Goal: Information Seeking & Learning: Check status

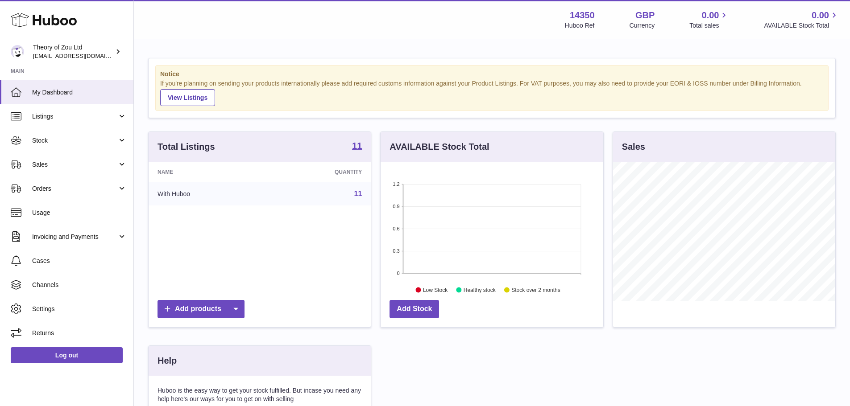
scroll to position [139, 223]
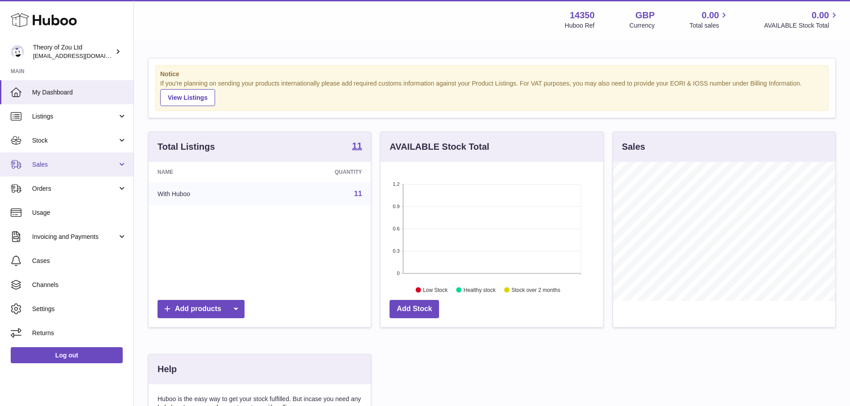
click at [63, 163] on span "Sales" at bounding box center [74, 165] width 85 height 8
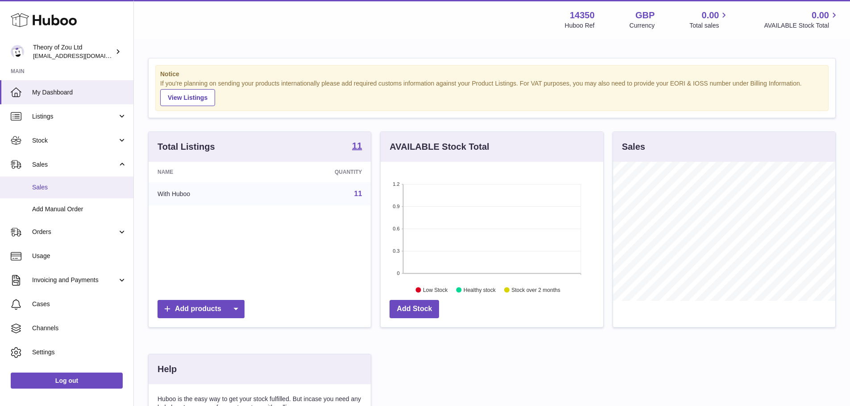
click at [56, 190] on span "Sales" at bounding box center [79, 187] width 95 height 8
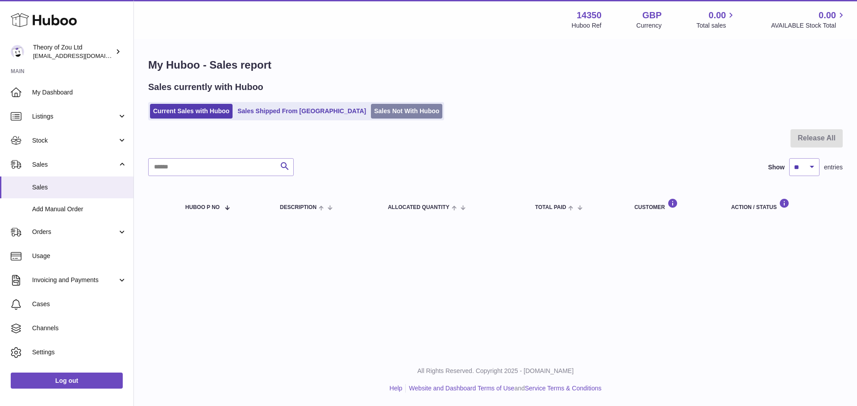
click at [371, 112] on link "Sales Not With Huboo" at bounding box center [406, 111] width 71 height 15
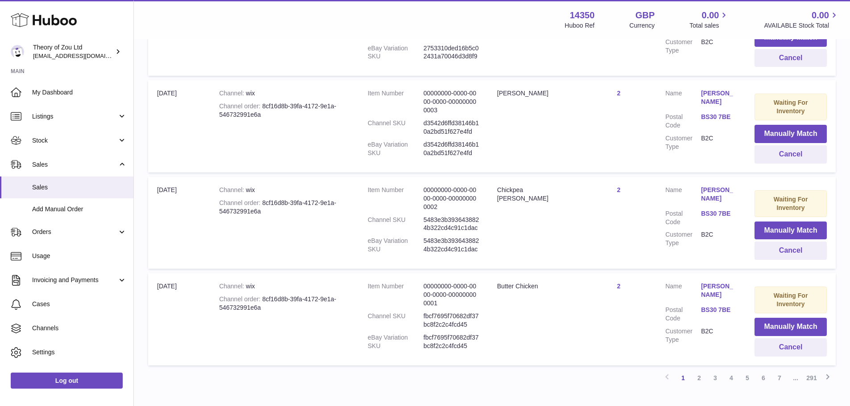
scroll to position [890, 0]
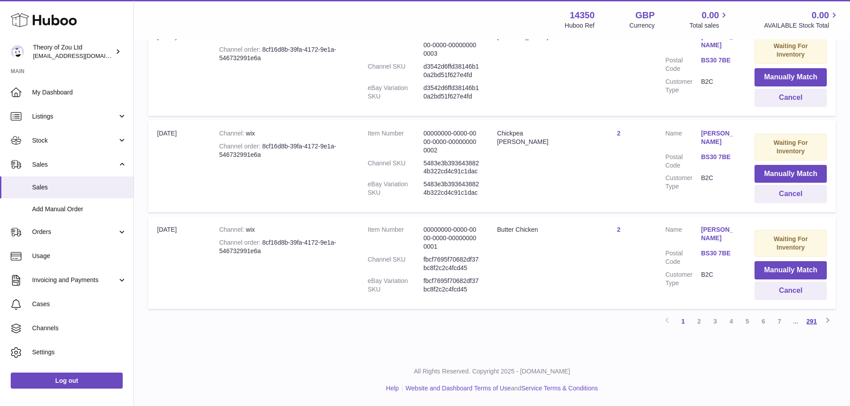
click at [809, 323] on link "291" at bounding box center [812, 322] width 16 height 16
